Goal: Navigation & Orientation: Find specific page/section

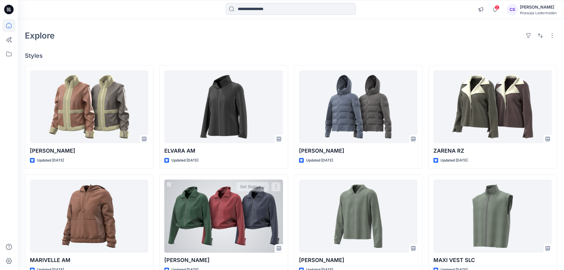
scroll to position [15, 0]
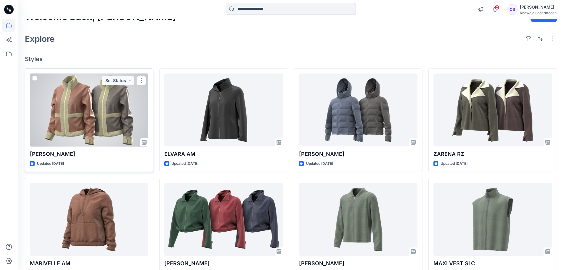
click at [129, 105] on div at bounding box center [89, 109] width 118 height 73
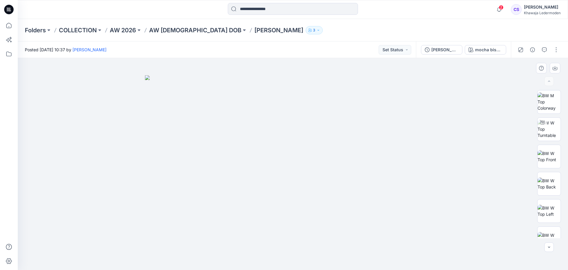
click at [479, 177] on div at bounding box center [293, 164] width 551 height 212
click at [128, 29] on p "AW 2026" at bounding box center [123, 30] width 26 height 8
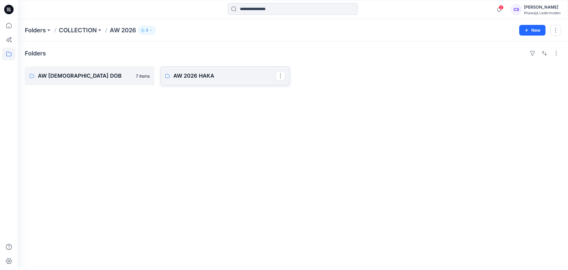
click at [200, 77] on p "AW 2026 HAKA" at bounding box center [224, 76] width 102 height 8
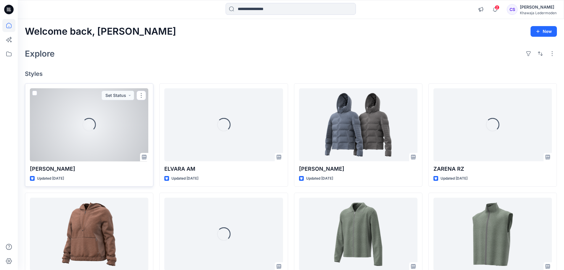
click at [125, 123] on div "Loading..." at bounding box center [89, 124] width 118 height 73
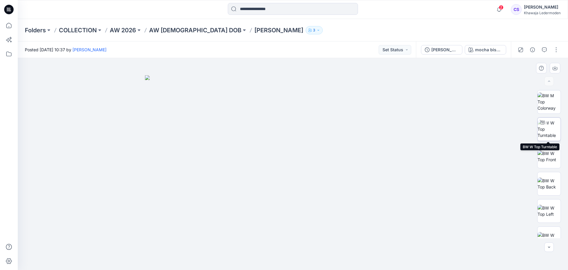
click at [554, 131] on img at bounding box center [549, 129] width 23 height 19
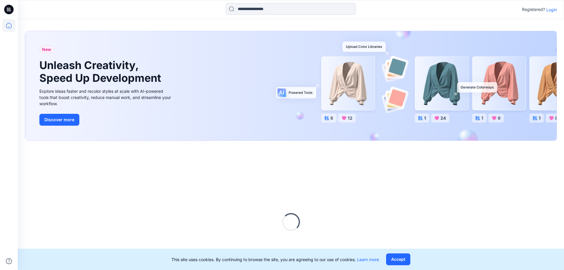
click at [547, 9] on p "Login" at bounding box center [551, 10] width 11 height 6
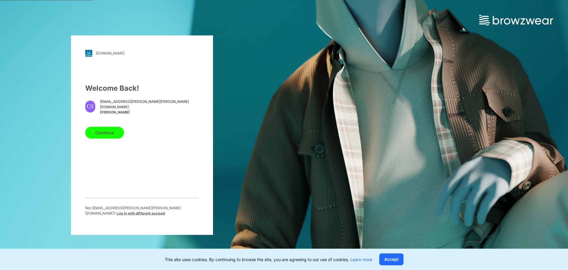
click at [107, 134] on button "Continue" at bounding box center [104, 132] width 39 height 12
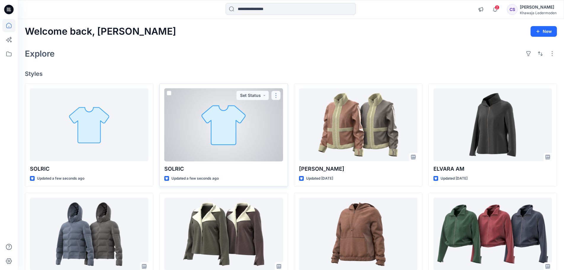
click at [275, 96] on button "button" at bounding box center [275, 95] width 9 height 9
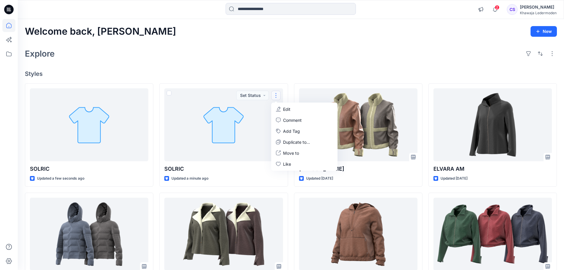
click at [210, 54] on div "Explore" at bounding box center [291, 53] width 532 height 14
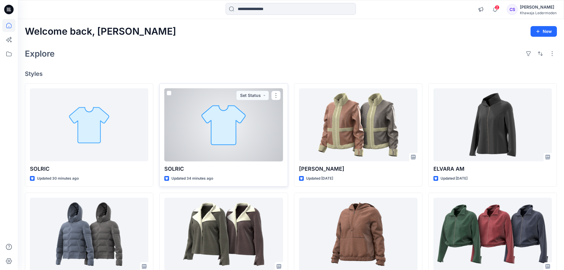
click at [258, 113] on div at bounding box center [223, 124] width 118 height 73
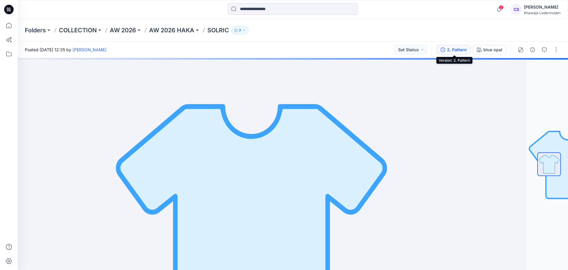
click at [451, 49] on div "2. Pattern" at bounding box center [457, 49] width 20 height 7
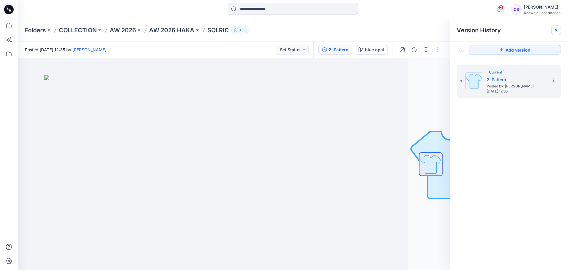
click at [559, 32] on div at bounding box center [556, 29] width 9 height 9
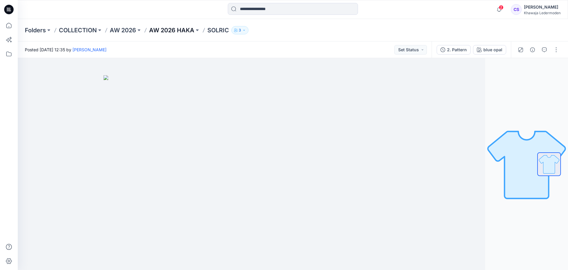
click at [181, 30] on p "AW 2026 HAKA" at bounding box center [171, 30] width 45 height 8
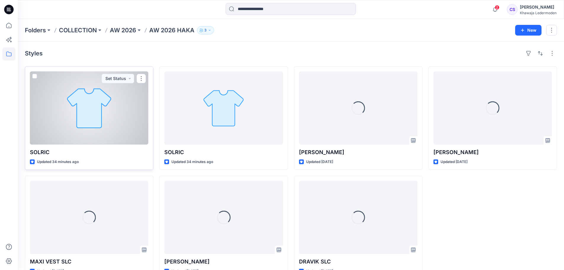
click at [110, 111] on div at bounding box center [89, 107] width 118 height 73
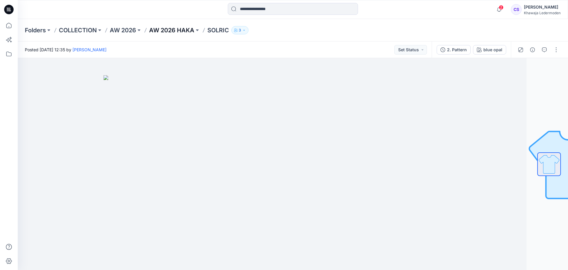
click at [172, 32] on p "AW 2026 HAKA" at bounding box center [171, 30] width 45 height 8
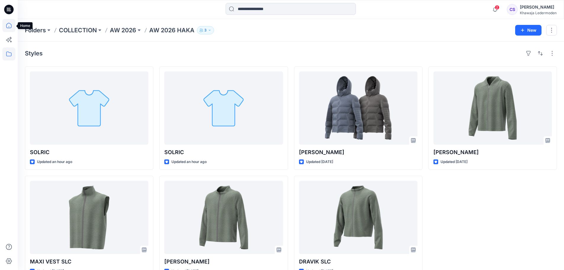
click at [9, 26] on icon at bounding box center [8, 25] width 13 height 13
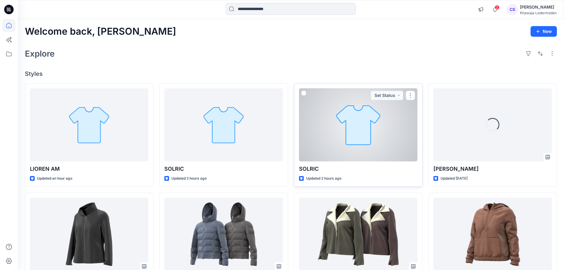
click at [330, 140] on div at bounding box center [358, 124] width 118 height 73
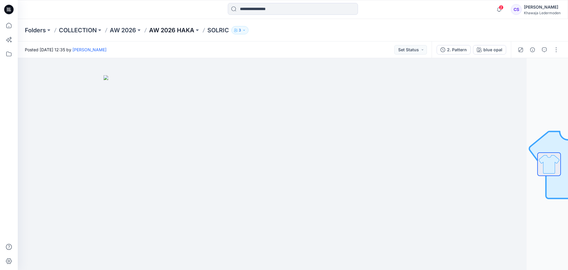
click at [185, 29] on p "AW 2026 HAKA" at bounding box center [171, 30] width 45 height 8
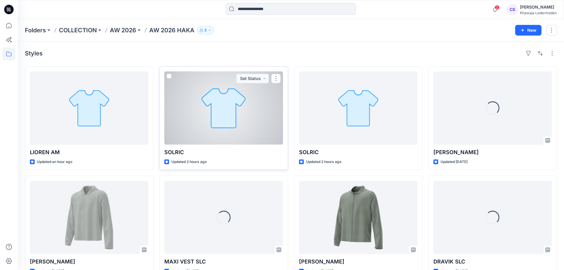
click at [210, 111] on div at bounding box center [223, 107] width 118 height 73
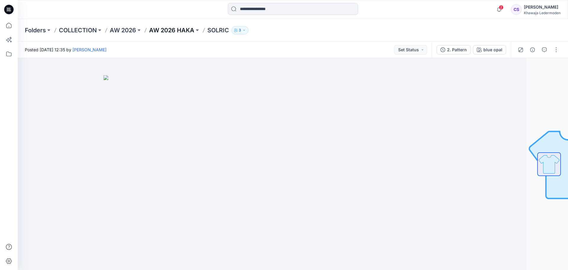
click at [167, 30] on p "AW 2026 HAKA" at bounding box center [171, 30] width 45 height 8
